Goal: Transaction & Acquisition: Obtain resource

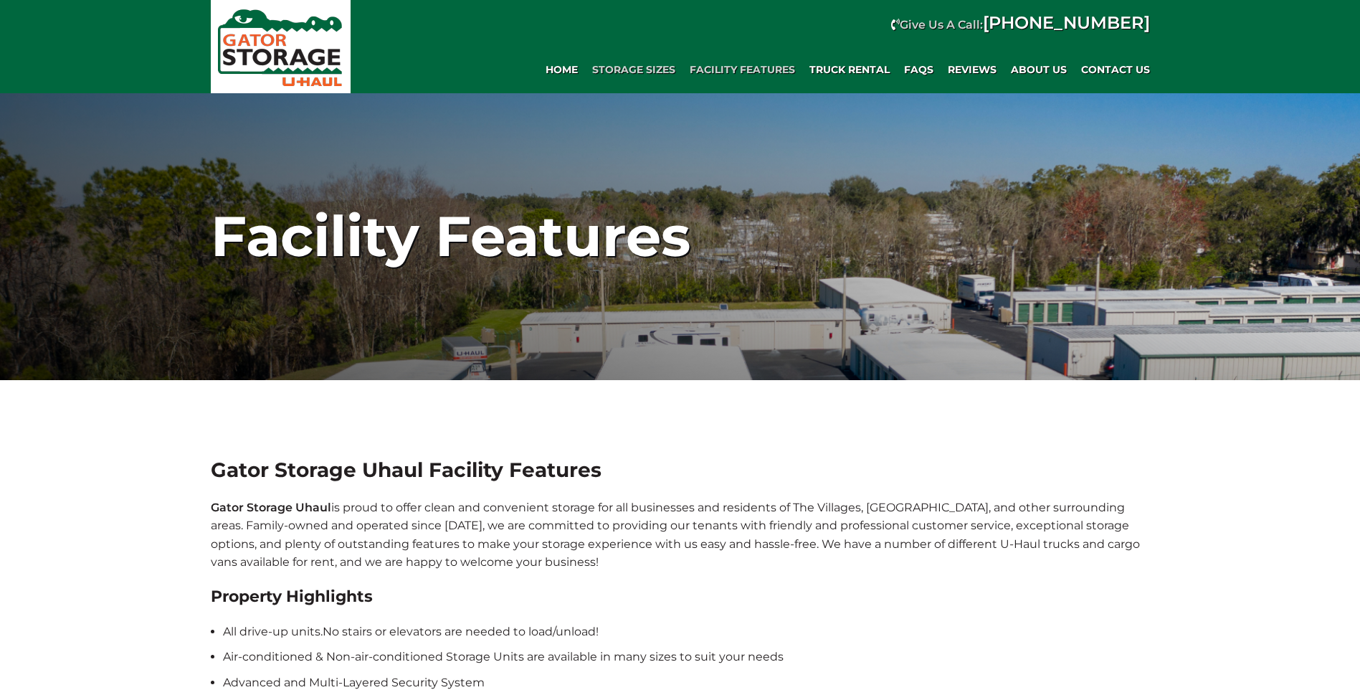
click at [632, 71] on span "Storage Sizes" at bounding box center [633, 70] width 83 height 12
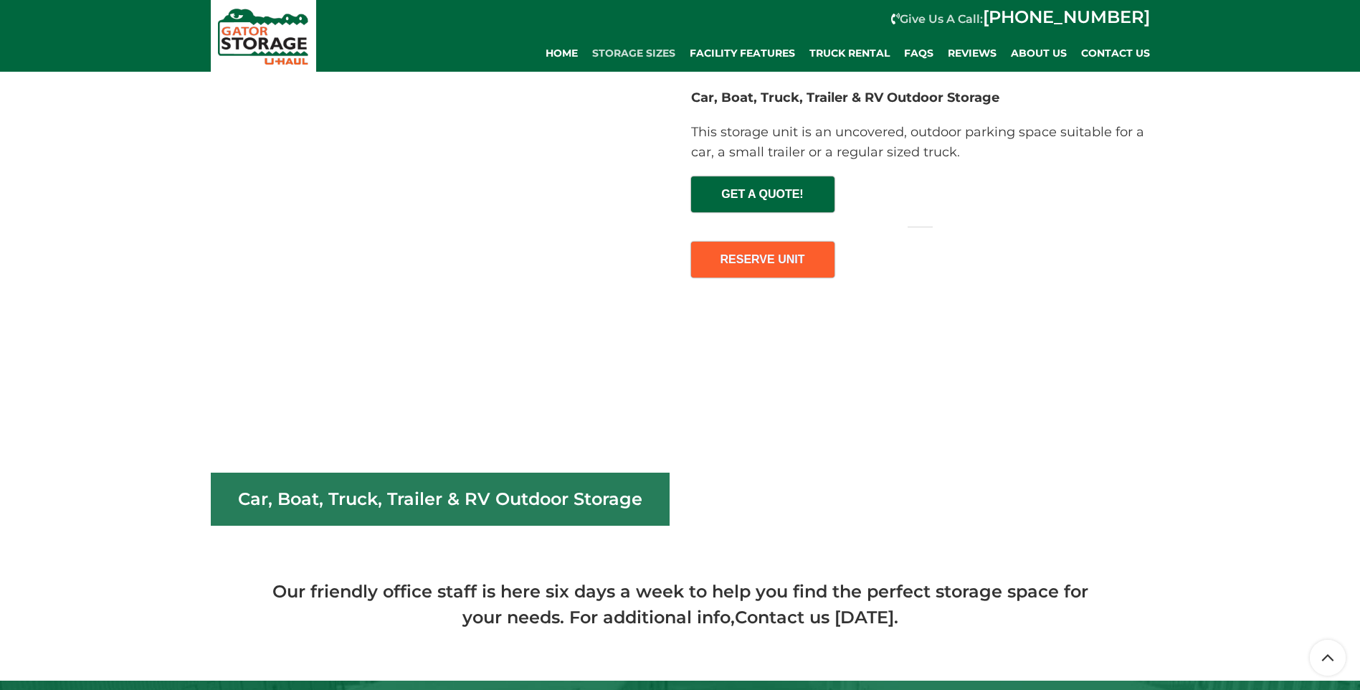
scroll to position [6167, 0]
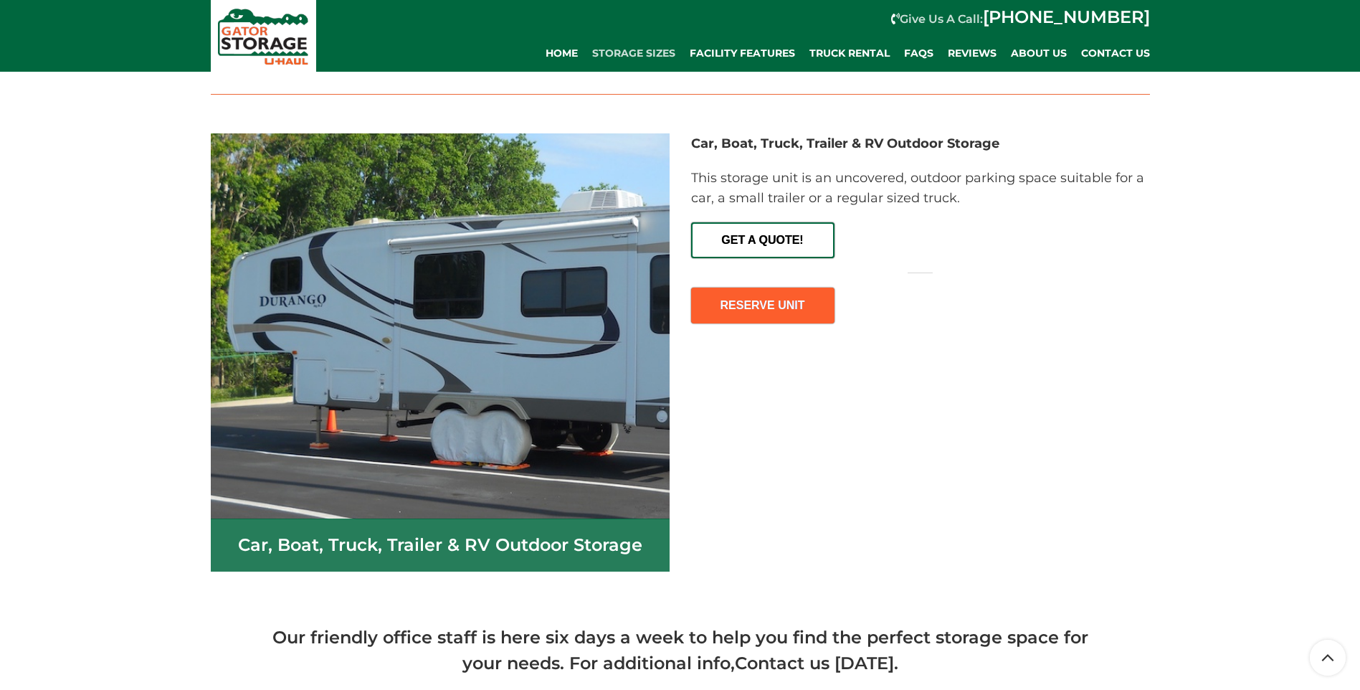
click at [786, 253] on link "GET A QUOTE!" at bounding box center [762, 240] width 143 height 36
